Goal: Information Seeking & Learning: Check status

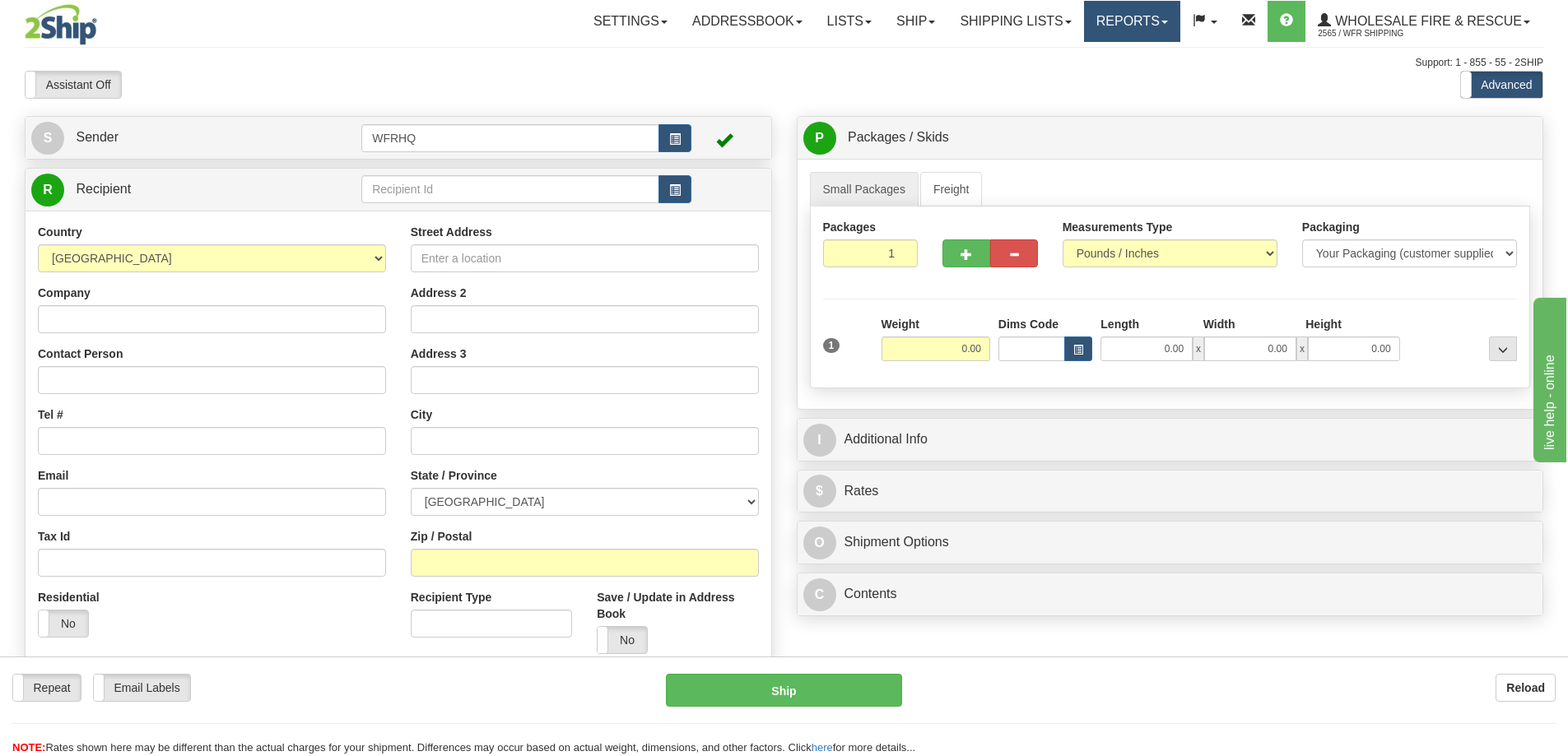
click at [1120, 21] on link "Reports" at bounding box center [1132, 21] width 96 height 41
click at [1084, 52] on span "Standard" at bounding box center [1069, 57] width 47 height 13
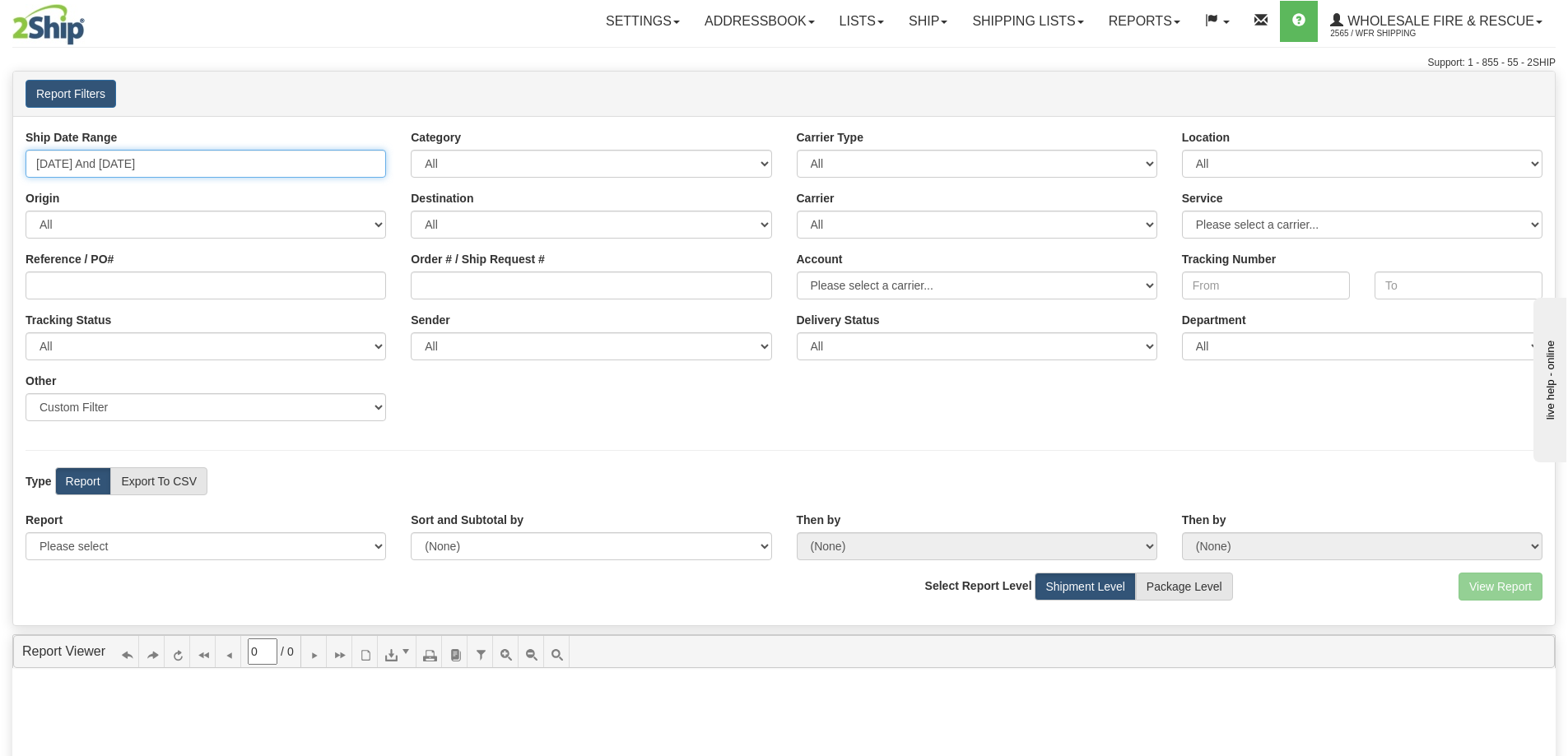
type input "[DATE]"
click at [207, 162] on input "[DATE] And [DATE]" at bounding box center [206, 163] width 360 height 28
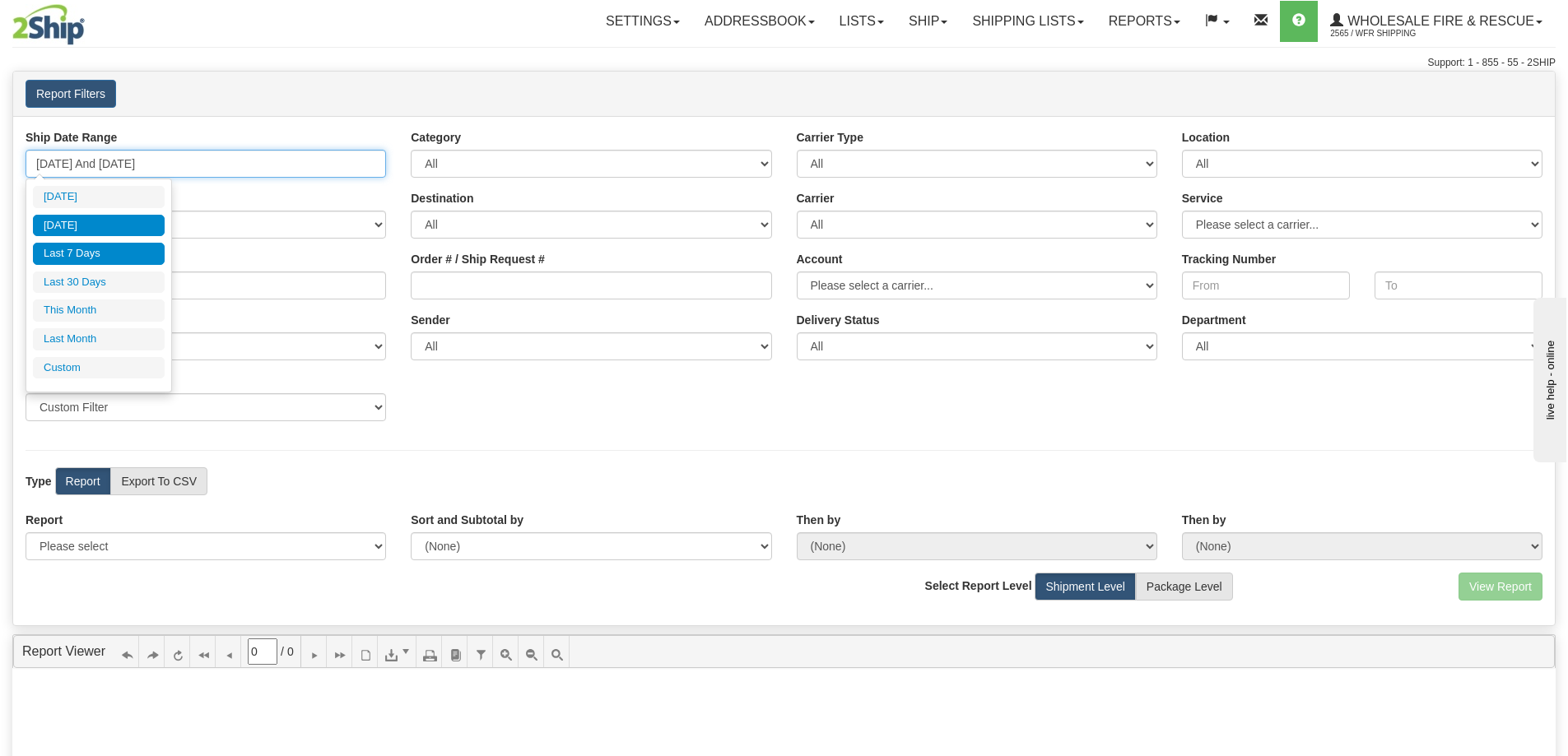
type input "[DATE]"
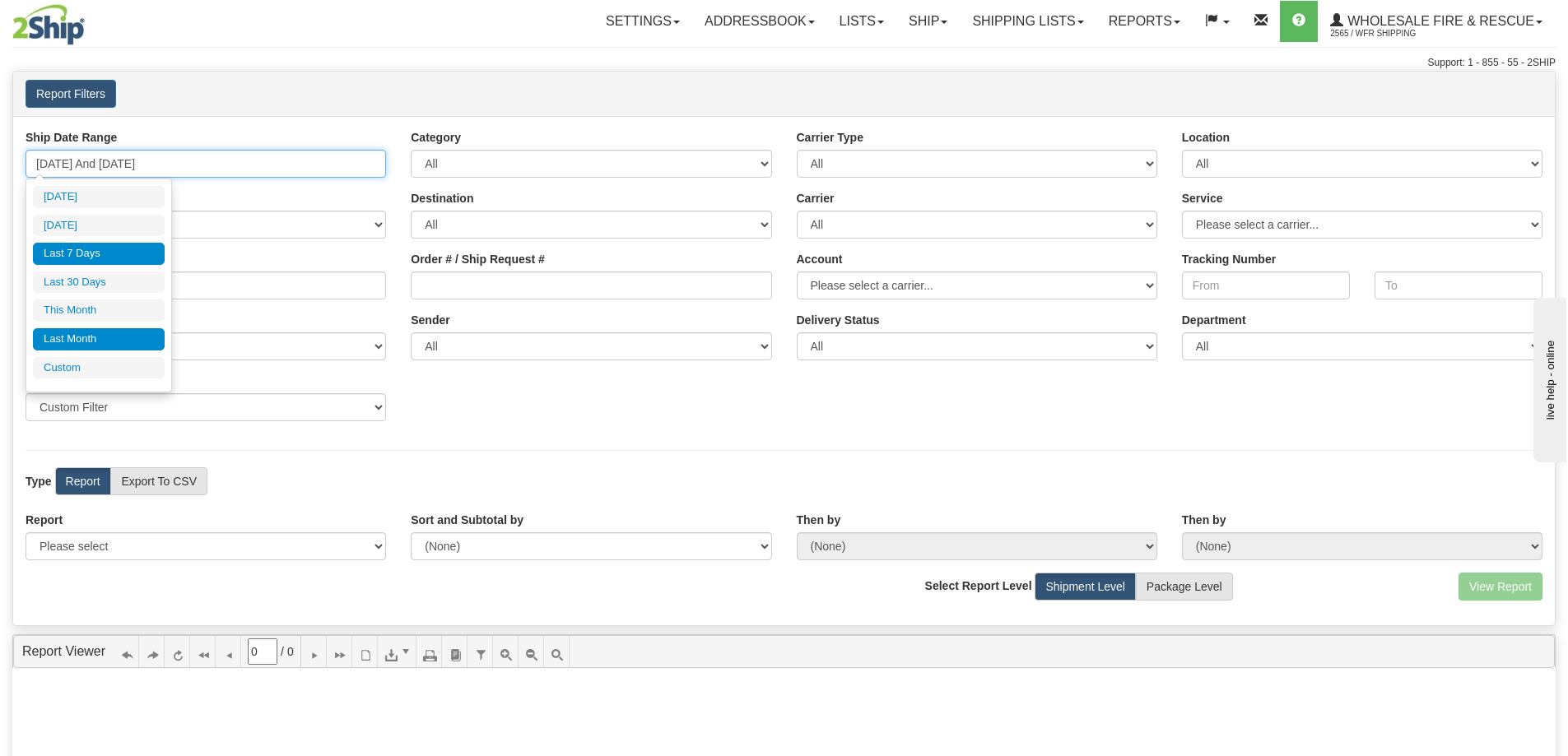
type input "[DATE]"
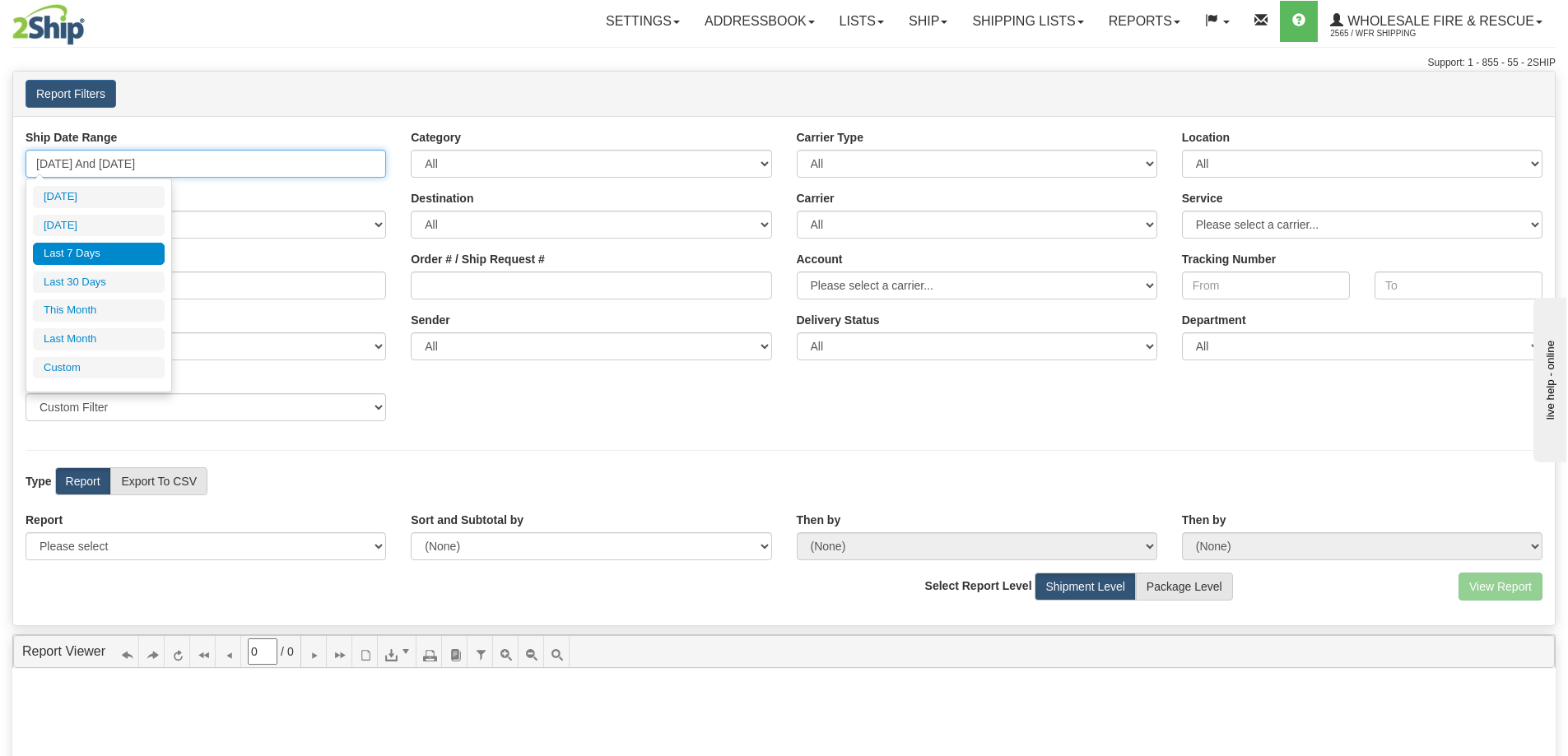
type input "[DATE]"
click at [119, 361] on li "Custom" at bounding box center [99, 367] width 132 height 22
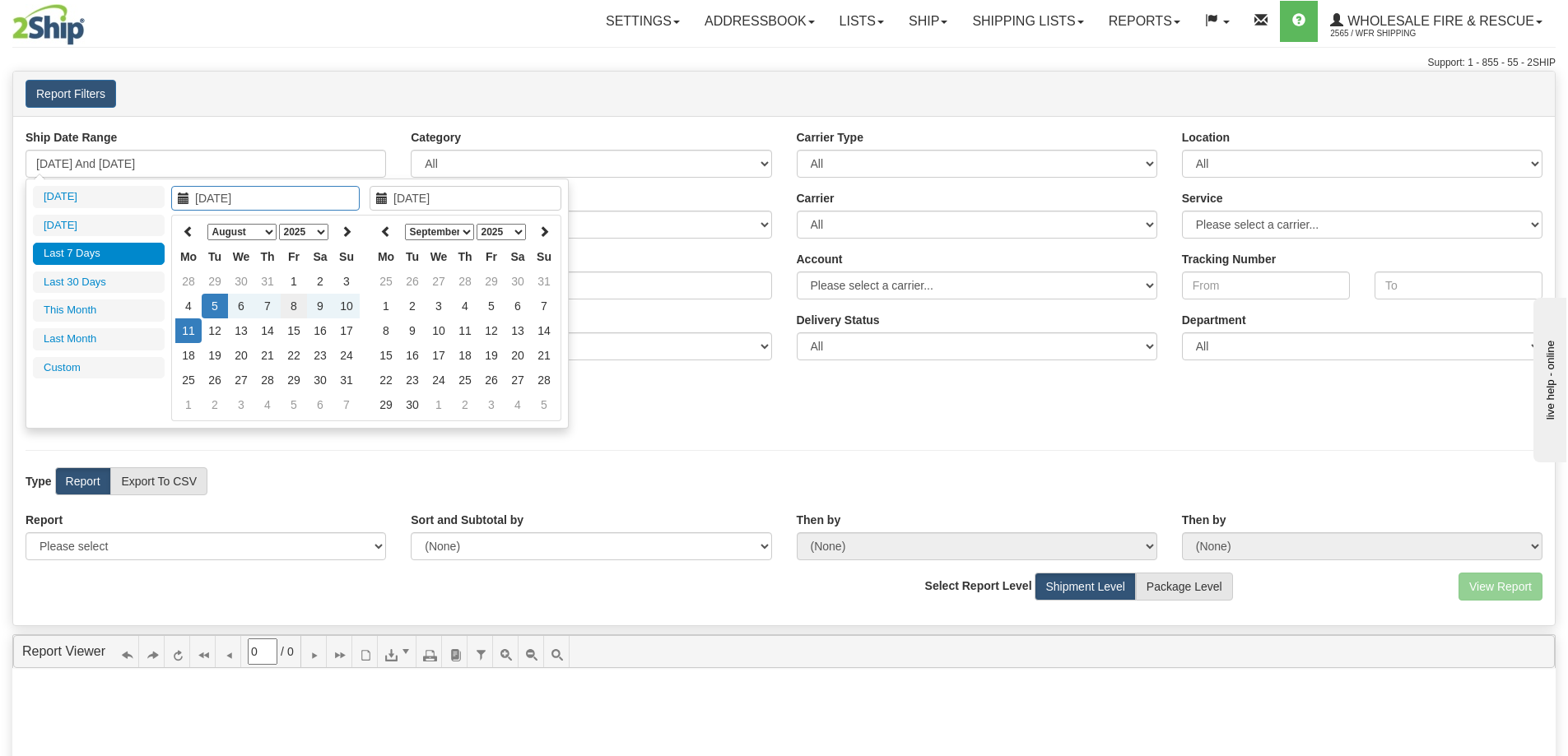
type input "[DATE]"
click at [292, 304] on td "8" at bounding box center [294, 306] width 26 height 24
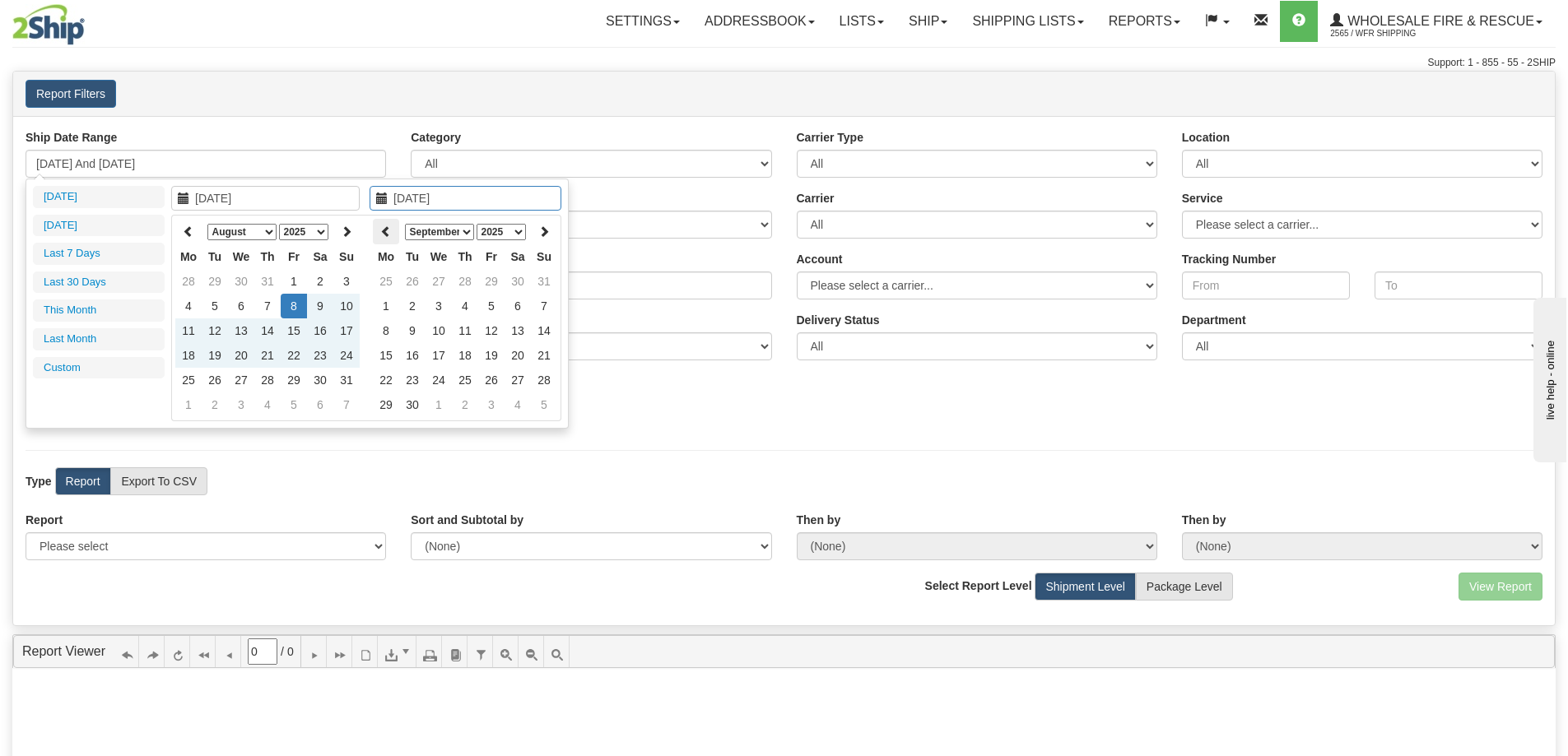
click at [387, 239] on th at bounding box center [386, 231] width 26 height 25
type input "[DATE]"
click at [493, 304] on td "8" at bounding box center [491, 306] width 26 height 24
type input "[DATE] And [DATE]"
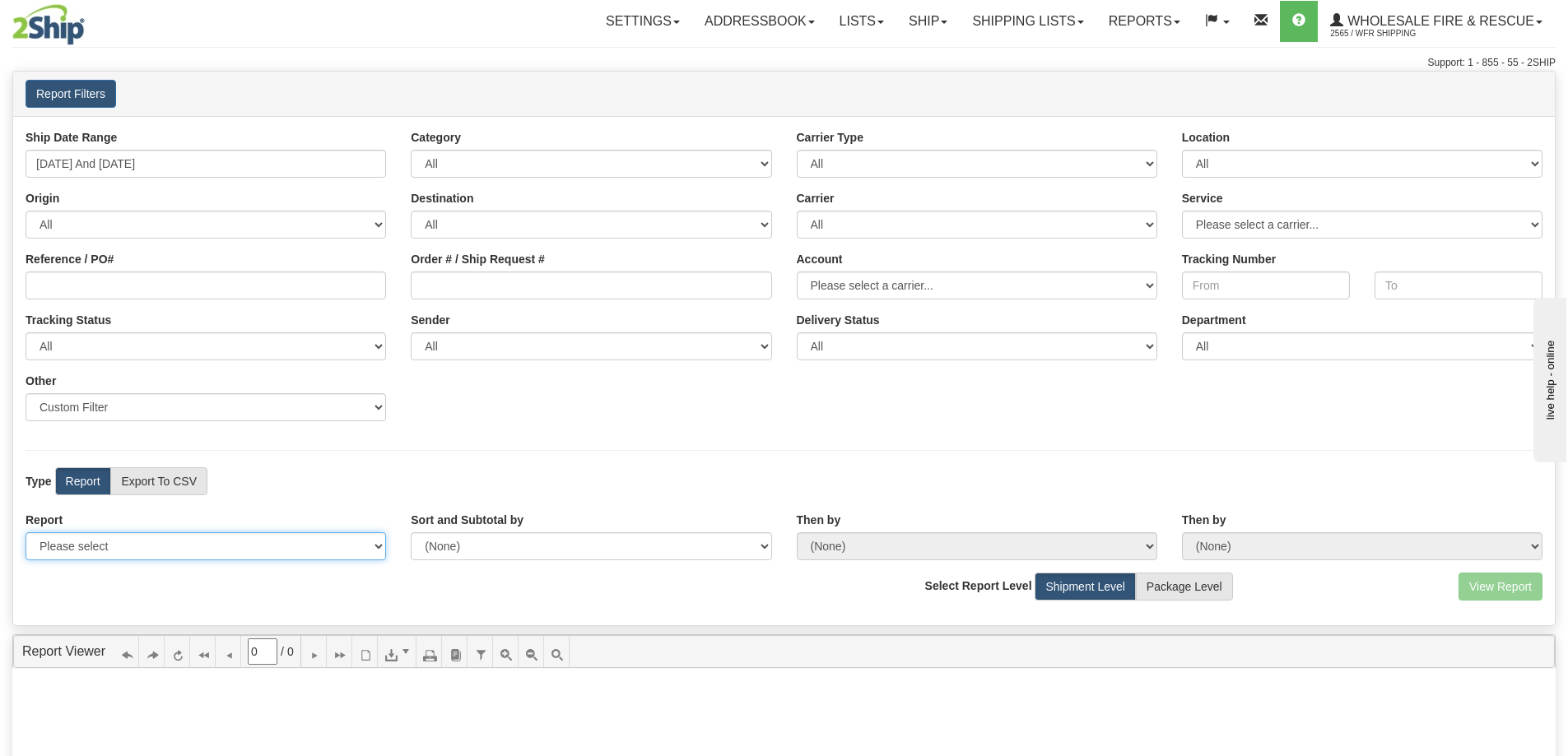
click at [115, 549] on select "Please select 1 Line Shipment Report Address Detail Basic Shipment Overview Can…" at bounding box center [206, 546] width 360 height 28
select select "Users\Full Reference Detail.trdx"
click at [25, 532] on select "Please select 1 Line Shipment Report Address Detail Basic Shipment Overview Can…" at bounding box center [206, 546] width 360 height 28
click at [1508, 585] on button "View Report" at bounding box center [1501, 586] width 84 height 28
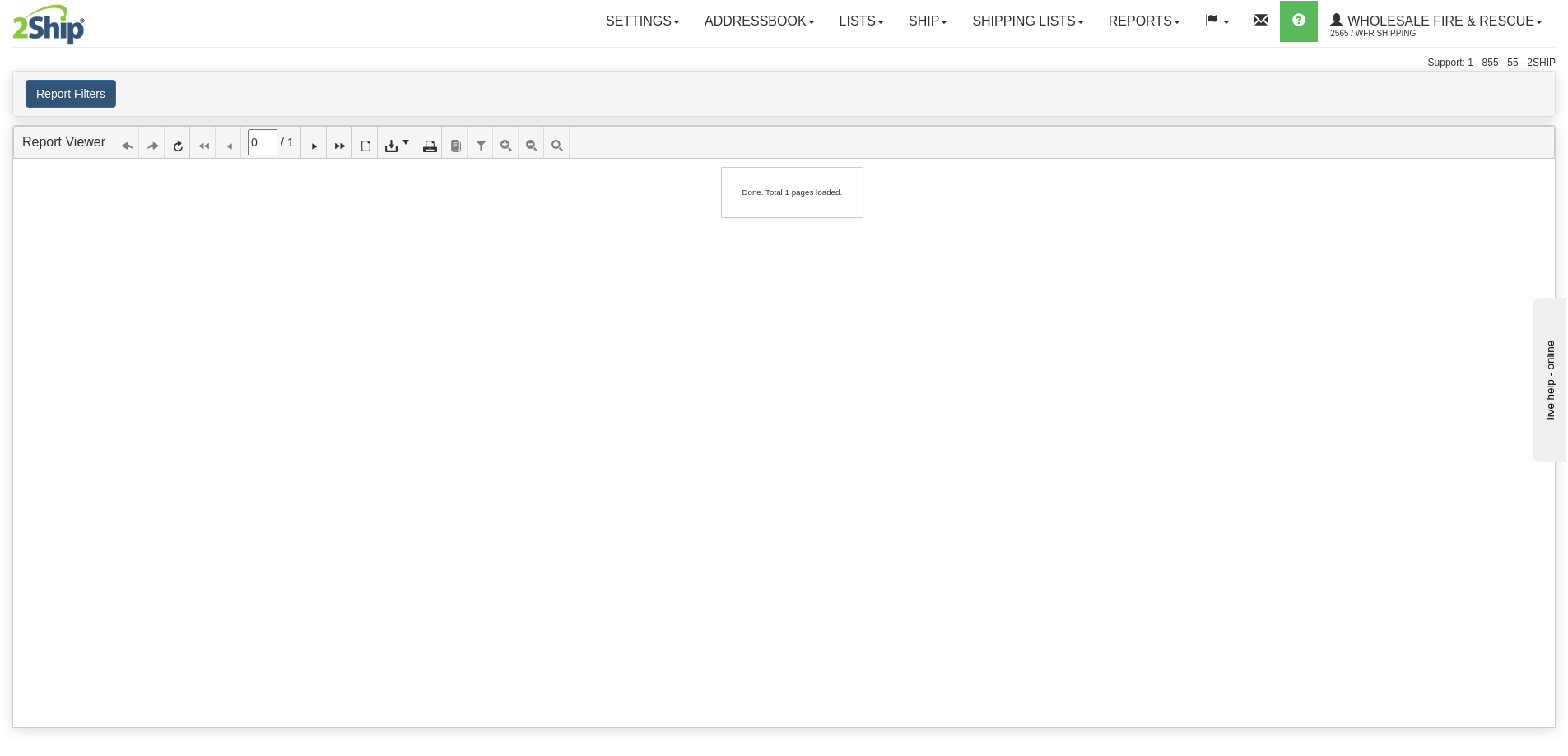
type input "1"
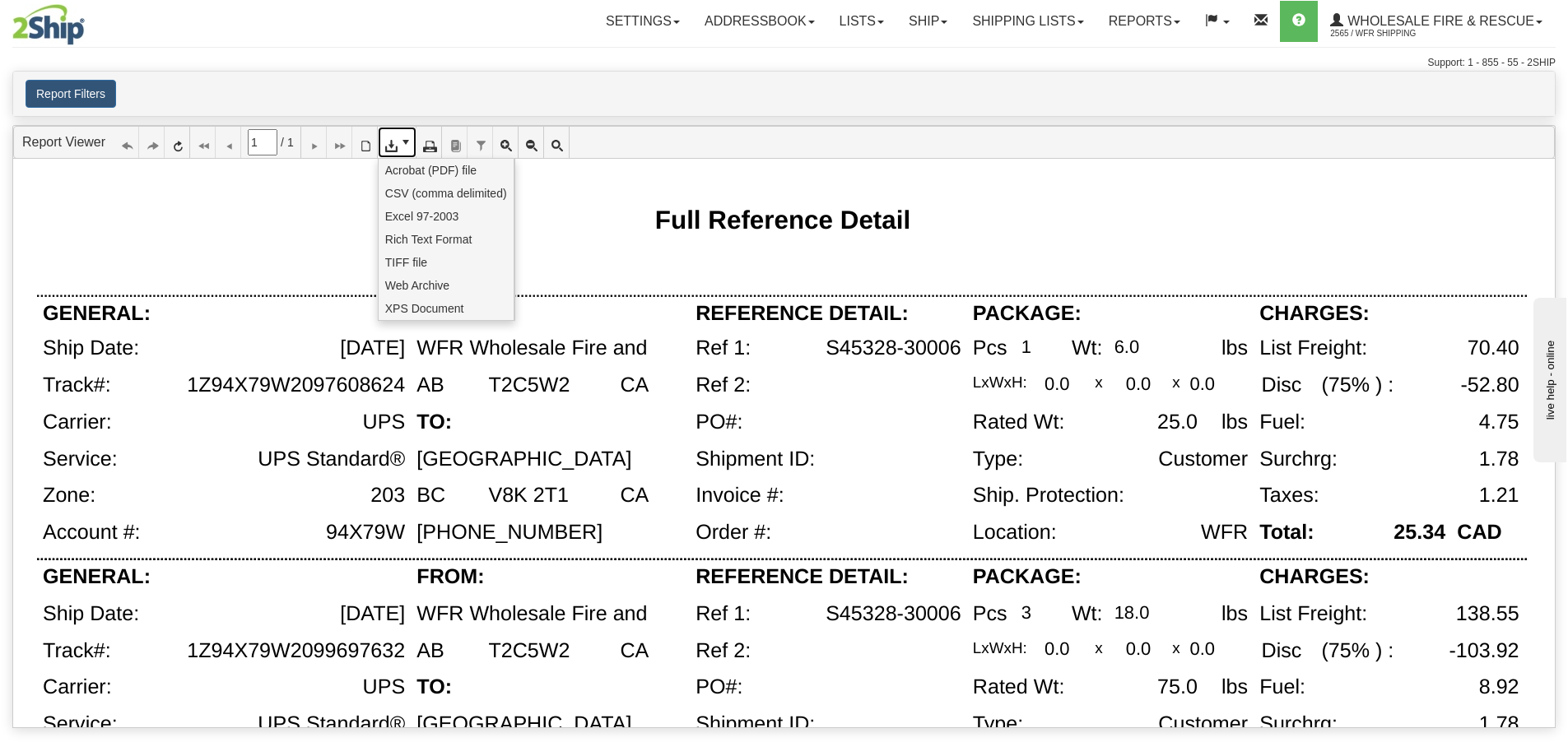
click at [396, 148] on icon at bounding box center [390, 142] width 11 height 11
click at [405, 190] on span "CSV (comma delimited)" at bounding box center [445, 193] width 122 height 17
